Goal: Transaction & Acquisition: Purchase product/service

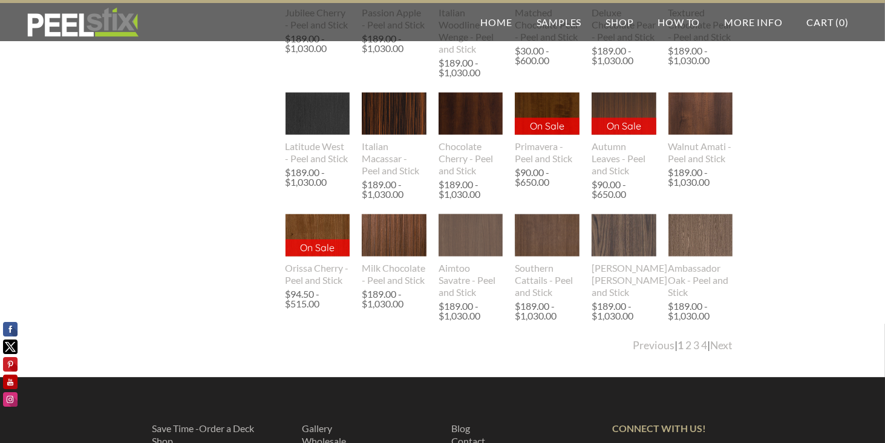
scroll to position [2370, 0]
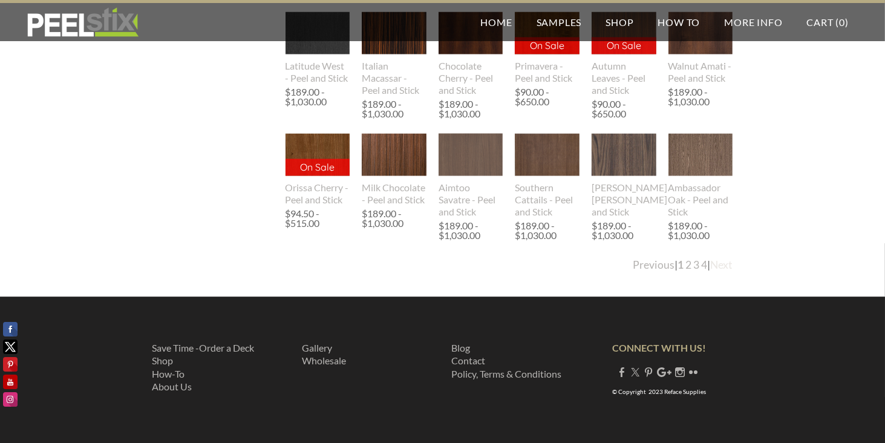
click at [723, 265] on link "Next" at bounding box center [721, 264] width 22 height 13
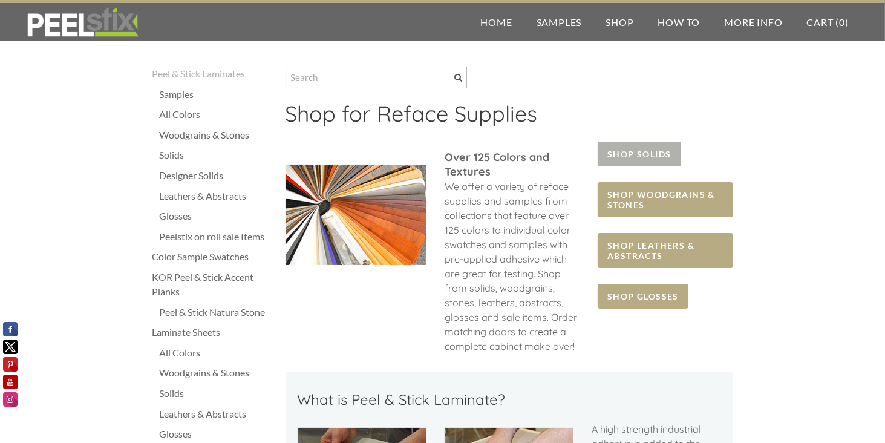
click at [645, 155] on span "SHOP SOLIDS" at bounding box center [638, 153] width 83 height 25
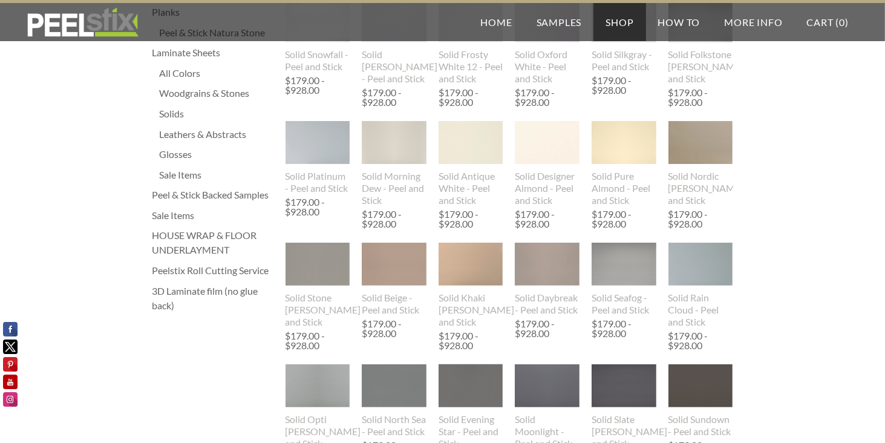
scroll to position [289, 0]
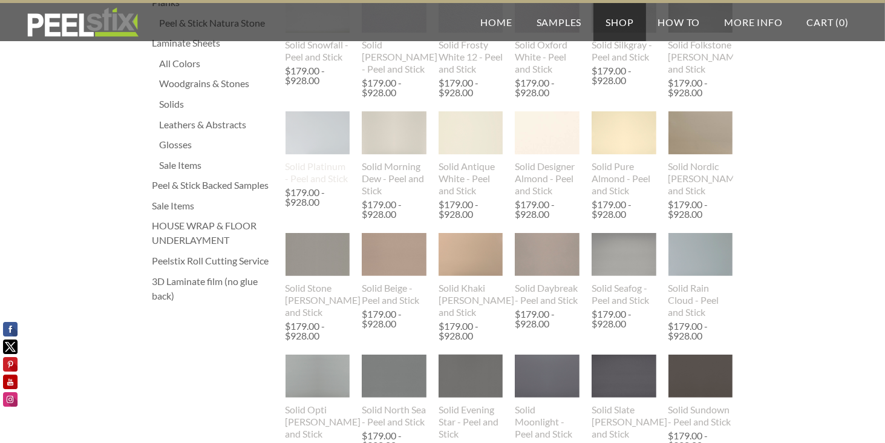
click at [322, 154] on img at bounding box center [317, 132] width 65 height 43
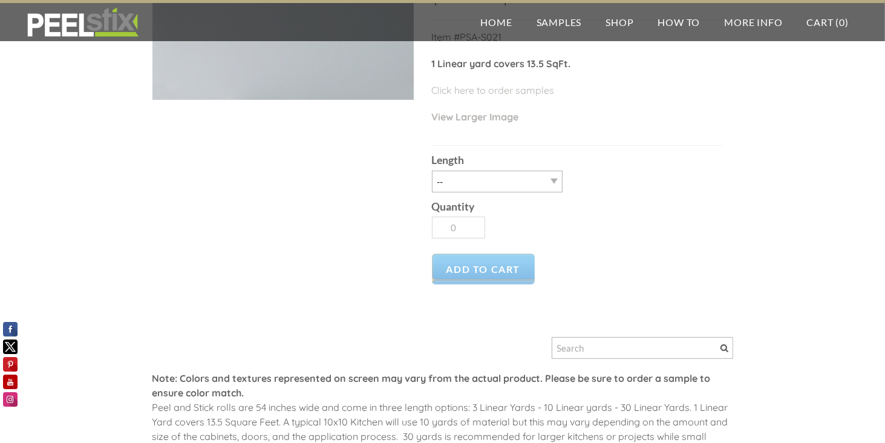
scroll to position [184, 0]
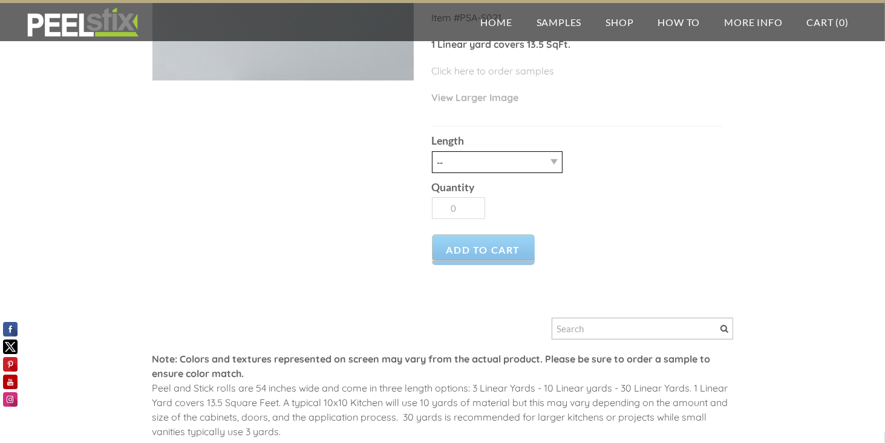
click at [554, 158] on select "-- 3LY 10LY 15LY 30LY" at bounding box center [497, 162] width 131 height 22
select select "3LY"
click at [432, 151] on select "-- 3LY 10LY 15LY 30LY" at bounding box center [497, 162] width 131 height 22
type input "1"
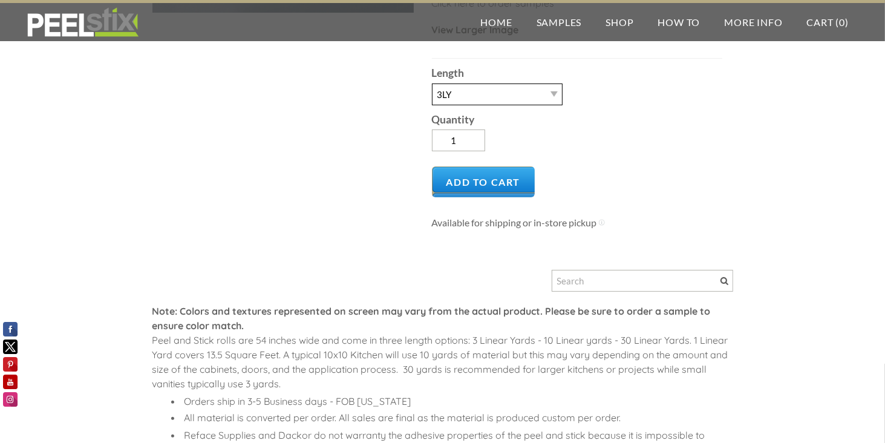
scroll to position [238, 0]
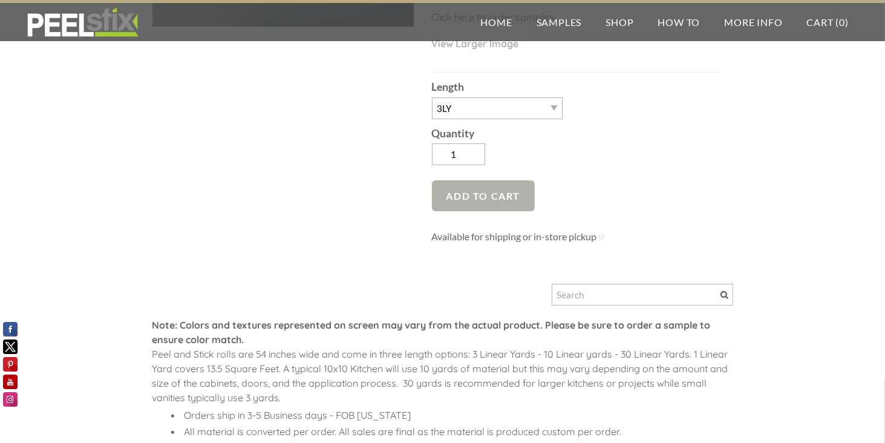
click at [460, 190] on span "Add to Cart" at bounding box center [483, 195] width 103 height 31
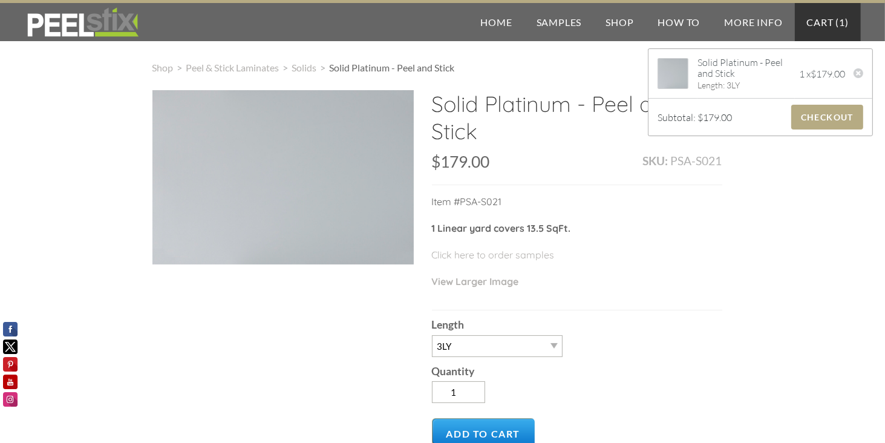
scroll to position [460, 0]
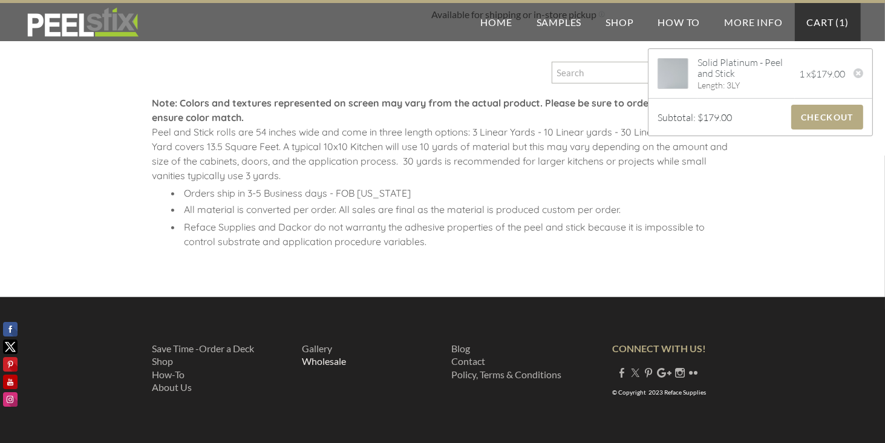
click at [323, 360] on link "​Wholesale" at bounding box center [324, 360] width 44 height 11
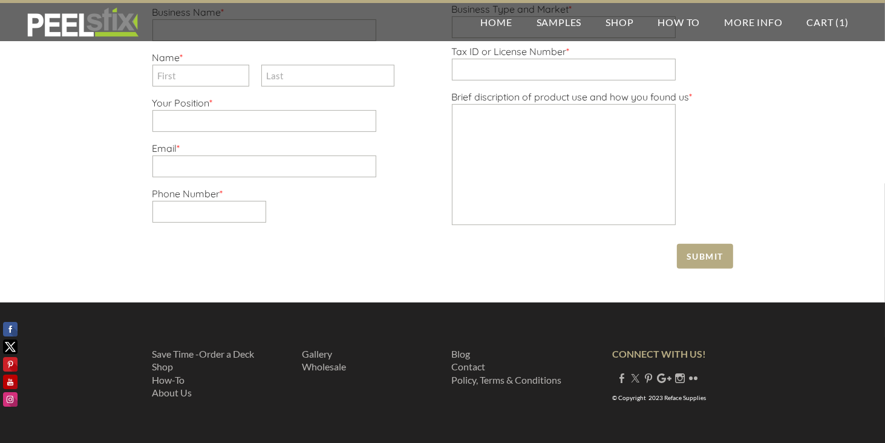
scroll to position [433, 0]
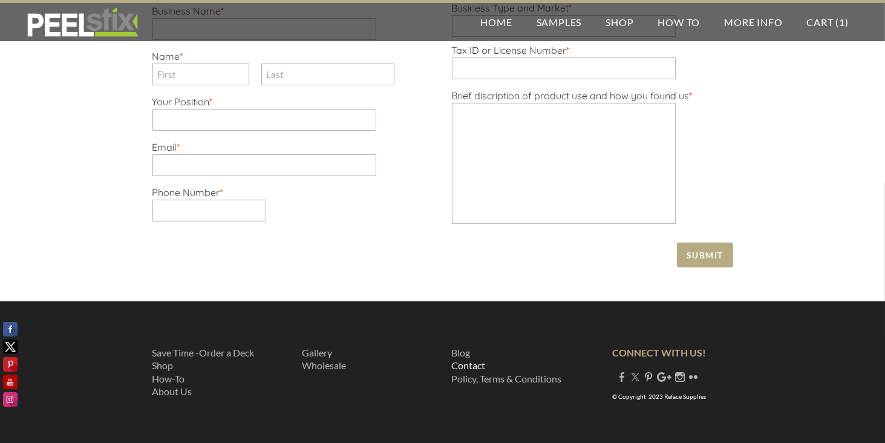
click at [467, 371] on link "Contact" at bounding box center [469, 364] width 34 height 11
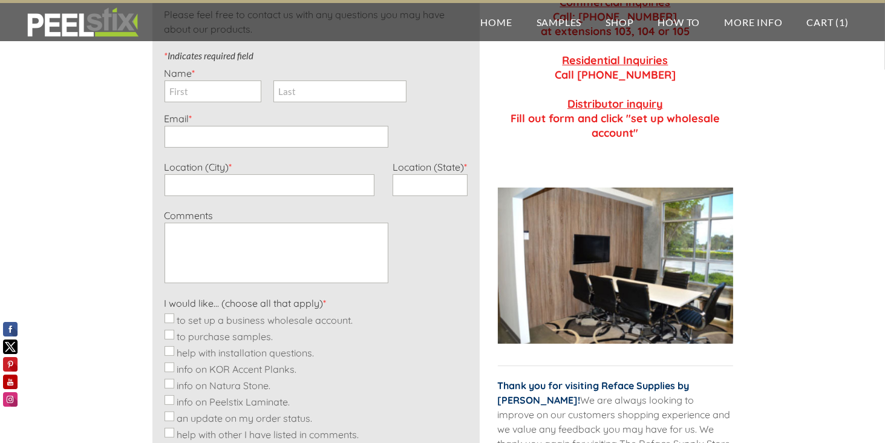
scroll to position [702, 0]
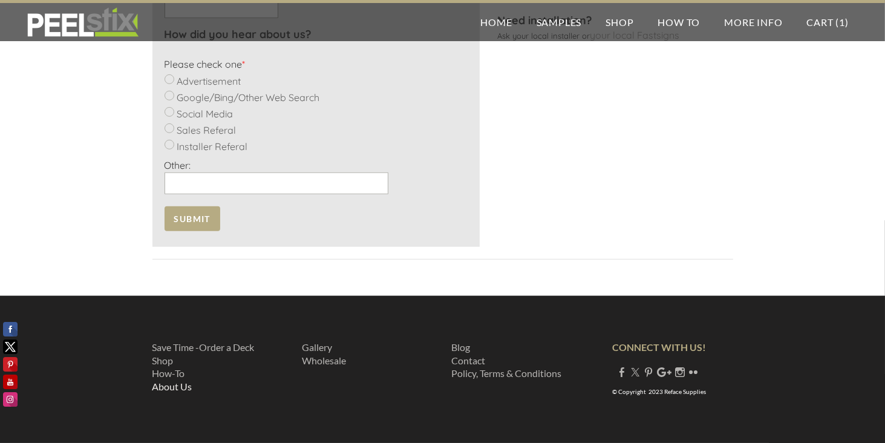
click at [173, 384] on link "About Us" at bounding box center [172, 385] width 40 height 11
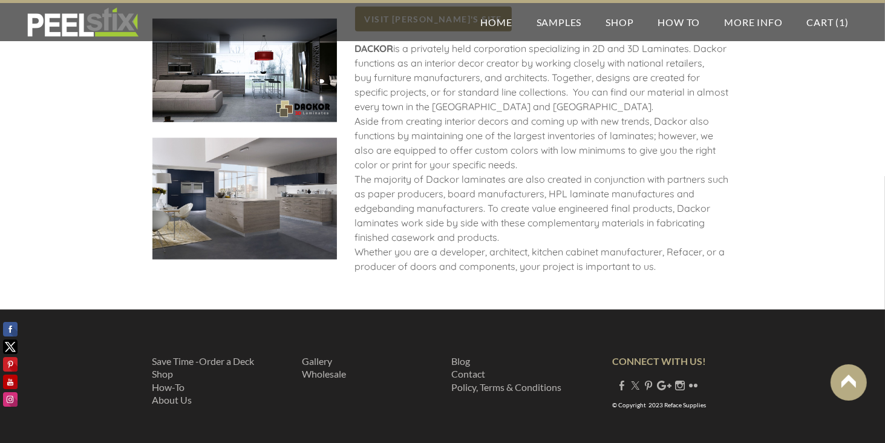
scroll to position [1515, 0]
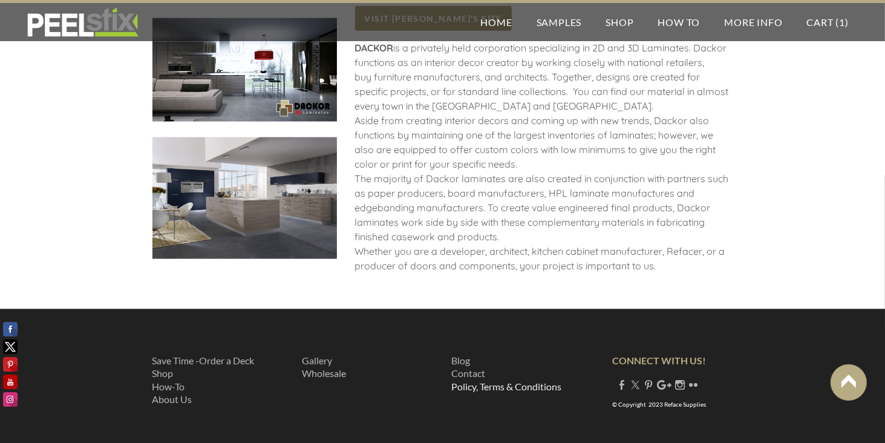
click at [493, 380] on link "Policy, Terms & Conditions" at bounding box center [507, 385] width 110 height 11
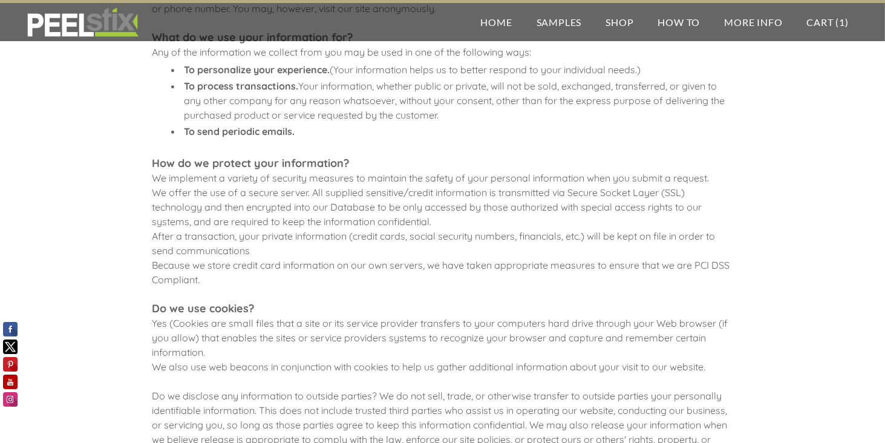
scroll to position [434, 0]
